Goal: Check status: Check status

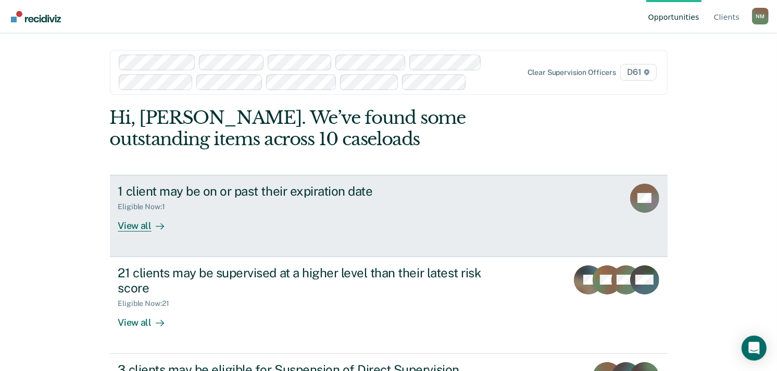
click at [266, 196] on div "1 client may be on or past their expiration date" at bounding box center [300, 191] width 365 height 15
